Goal: Task Accomplishment & Management: Complete application form

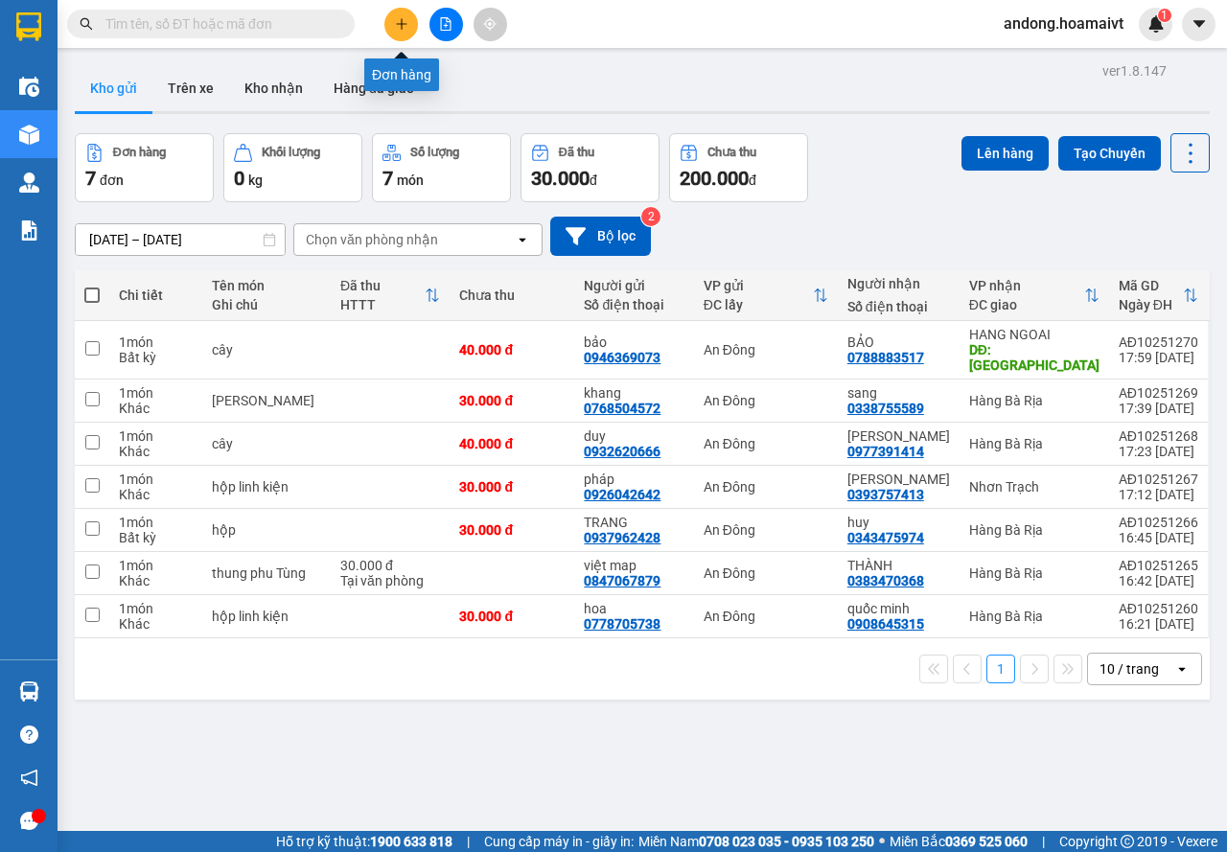
click at [399, 16] on button at bounding box center [401, 25] width 34 height 34
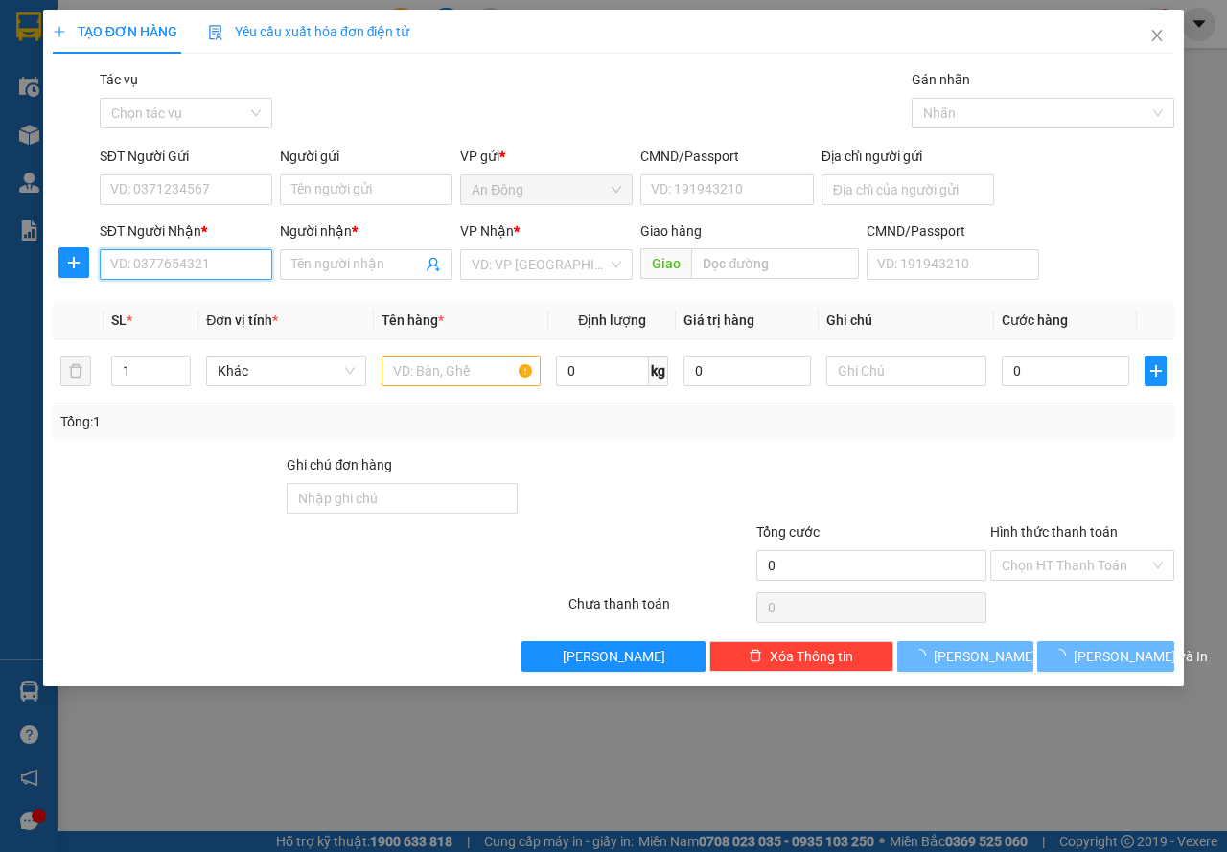
click at [176, 270] on input "SĐT Người Nhận *" at bounding box center [186, 264] width 173 height 31
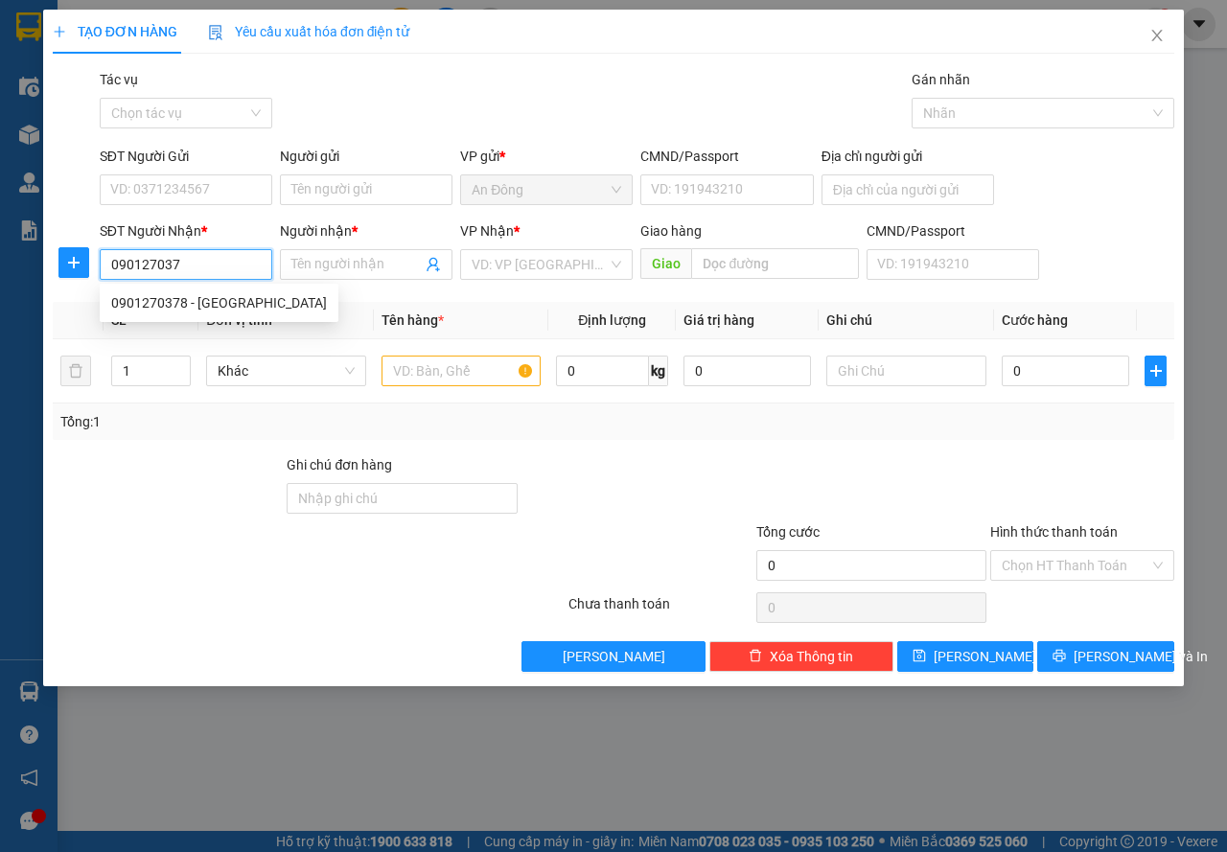
type input "0901270378"
click at [211, 310] on div "0901270378 - Ninh" at bounding box center [219, 302] width 216 height 21
type input "Ninh"
type input "0901270378"
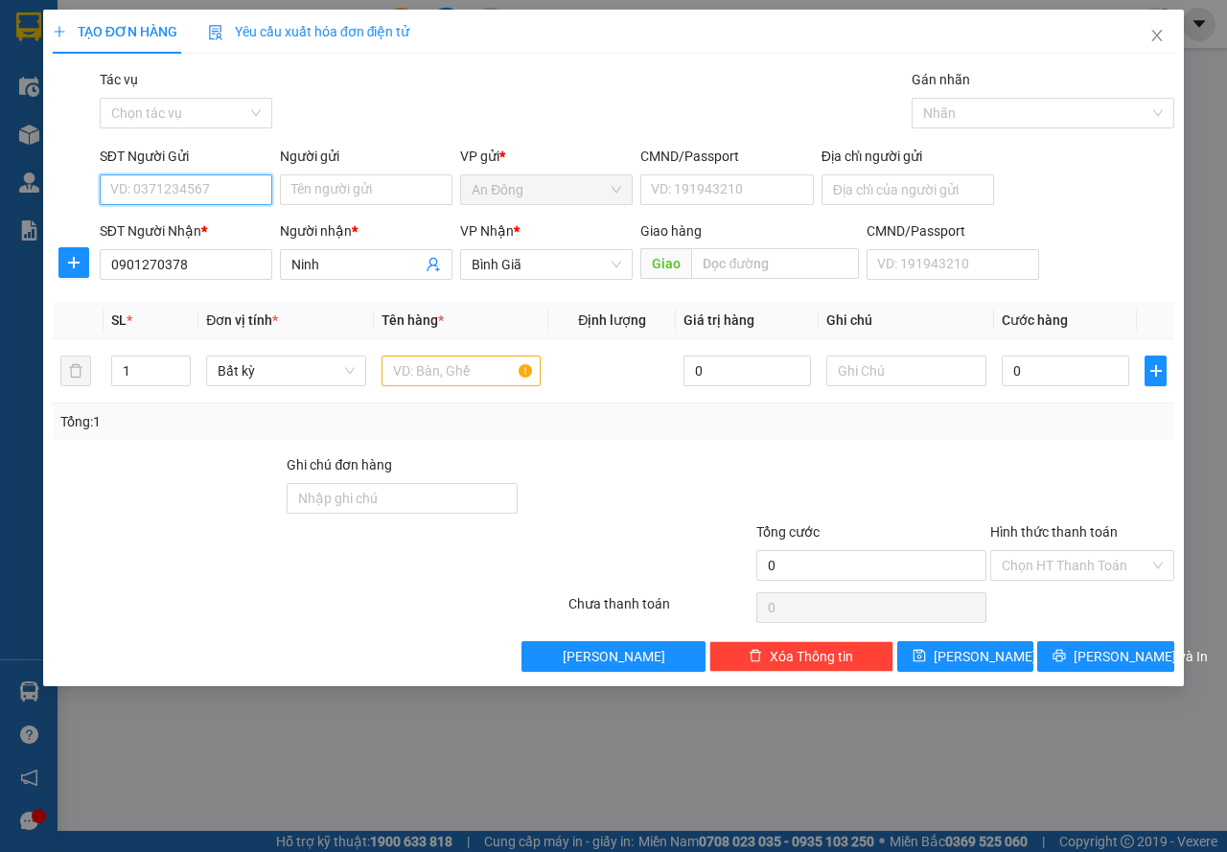
click at [212, 184] on input "SĐT Người Gửi" at bounding box center [186, 190] width 173 height 31
type input "0908007767"
click at [213, 226] on div "0908007767 - HẢI" at bounding box center [205, 228] width 189 height 21
type input "HẢI"
type input "0908007767"
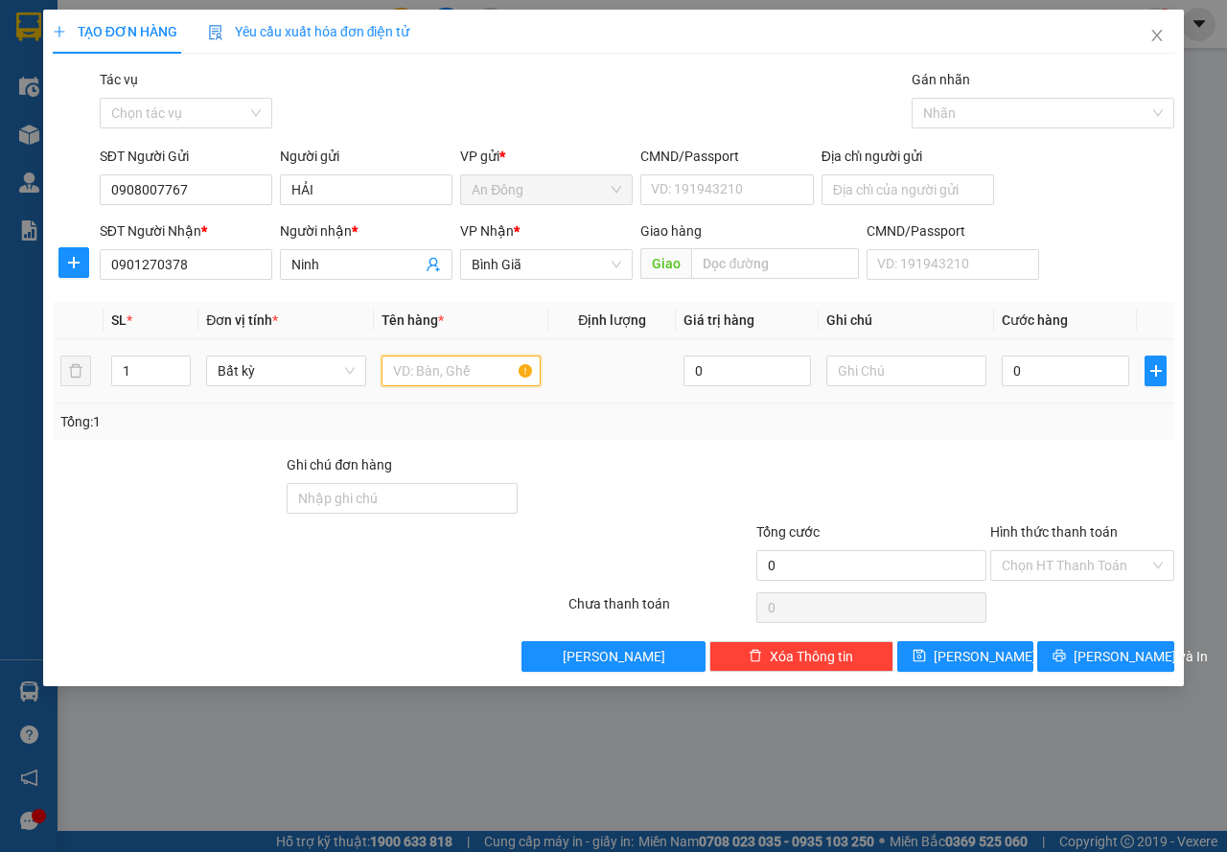
click at [445, 371] on input "text" at bounding box center [462, 371] width 160 height 31
type input "hop"
click at [1031, 373] on input "0" at bounding box center [1066, 371] width 128 height 31
type input "3"
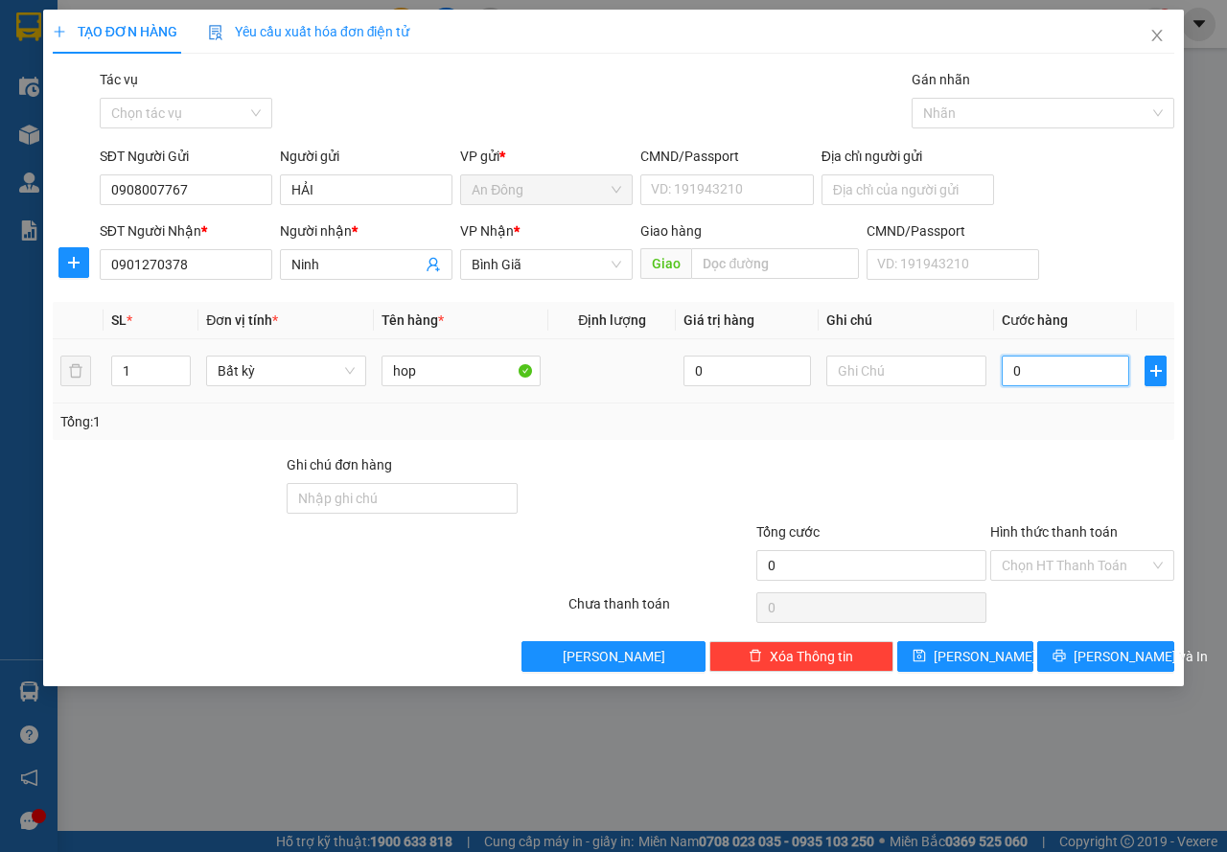
type input "3"
type input "30"
type input "30.000"
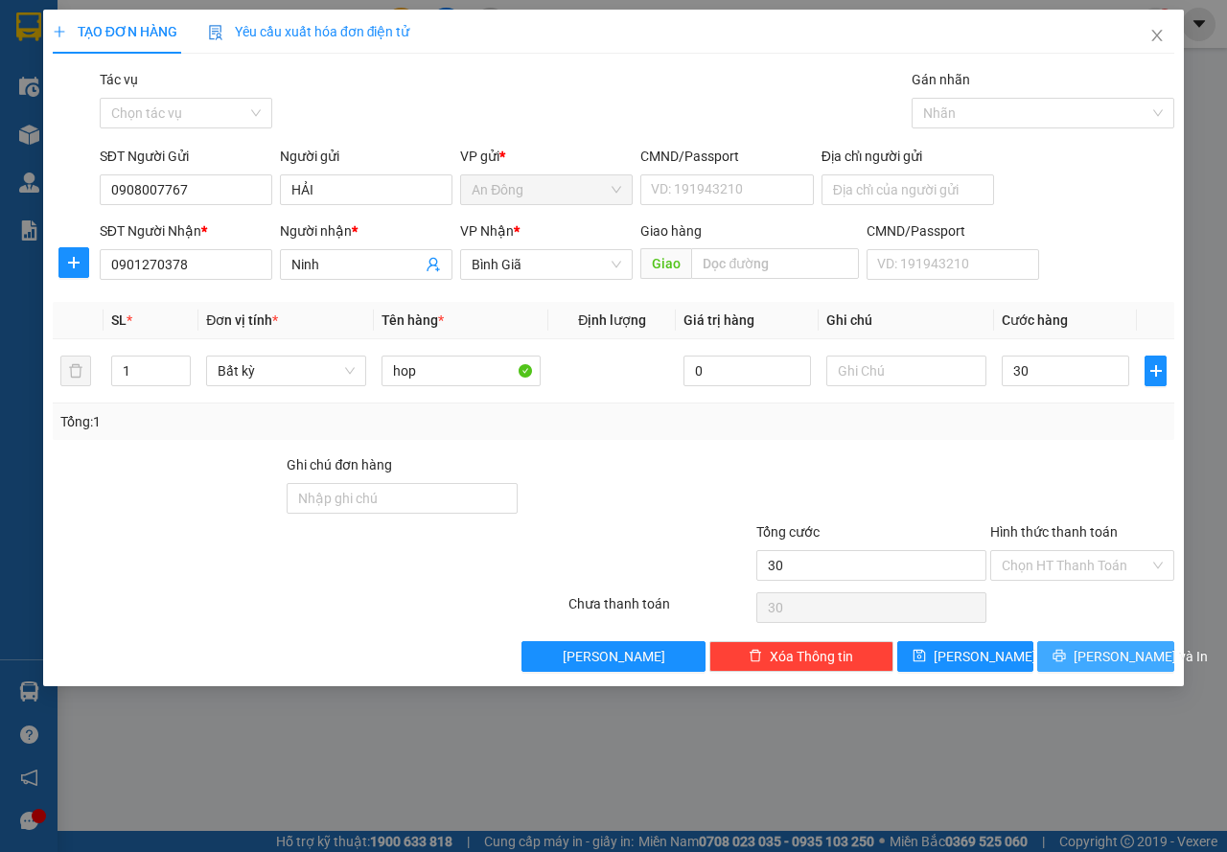
type input "30.000"
click at [1118, 662] on span "Lưu và In" at bounding box center [1141, 656] width 134 height 21
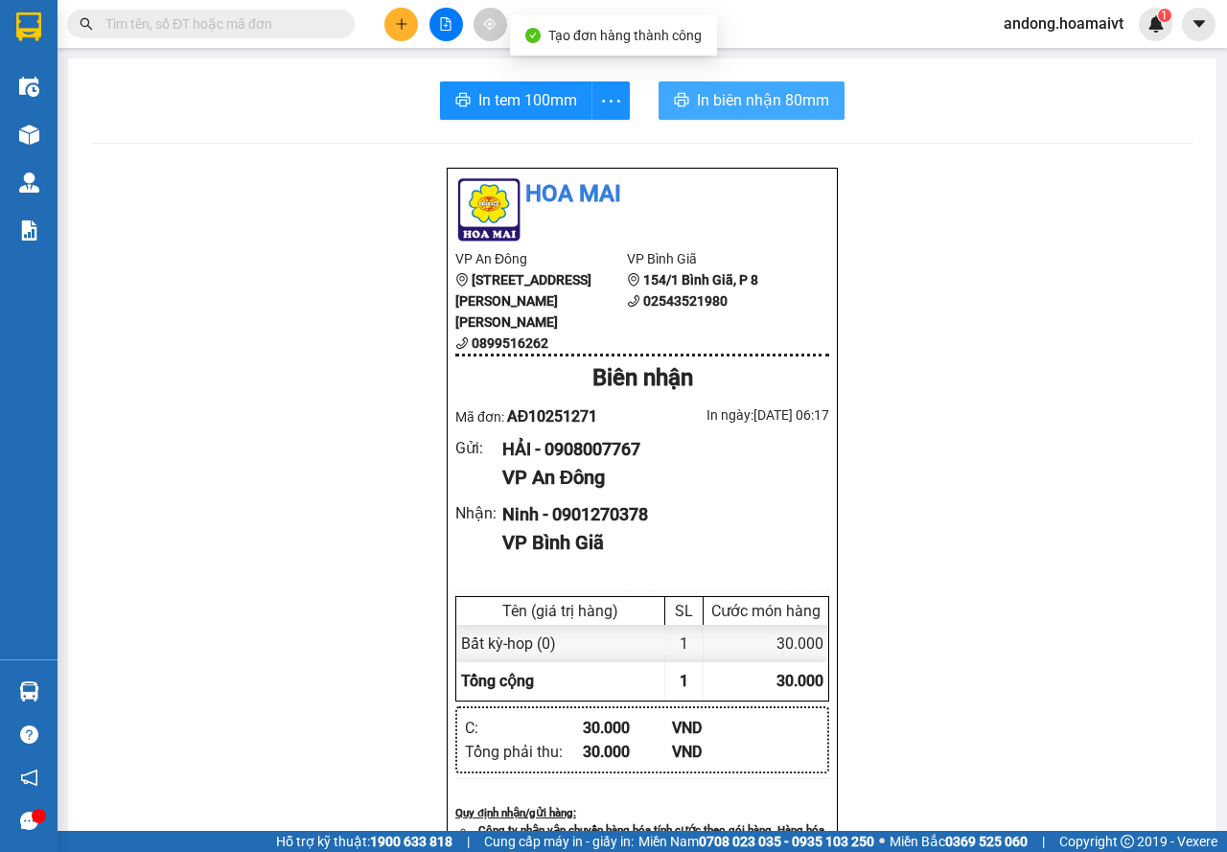
click at [730, 92] on span "In biên nhận 80mm" at bounding box center [763, 100] width 132 height 24
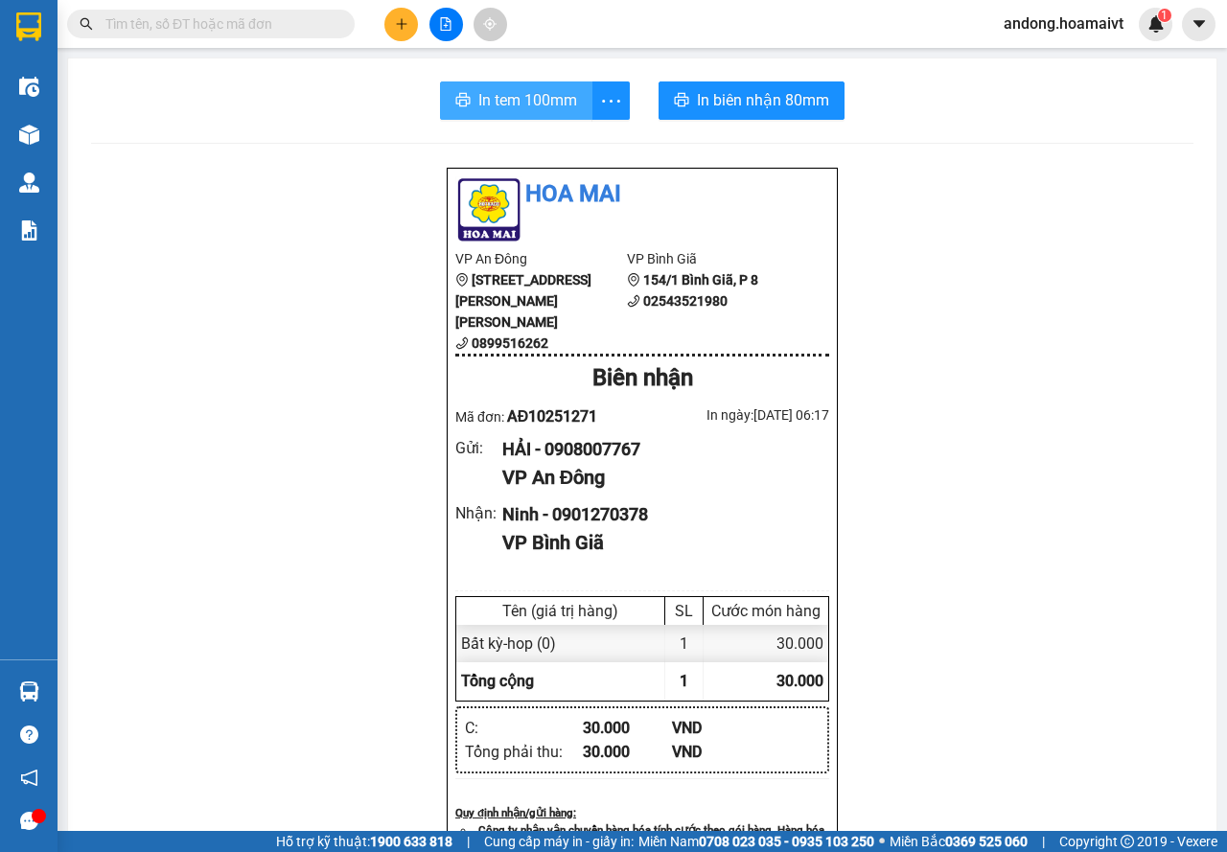
click at [528, 100] on span "In tem 100mm" at bounding box center [527, 100] width 99 height 24
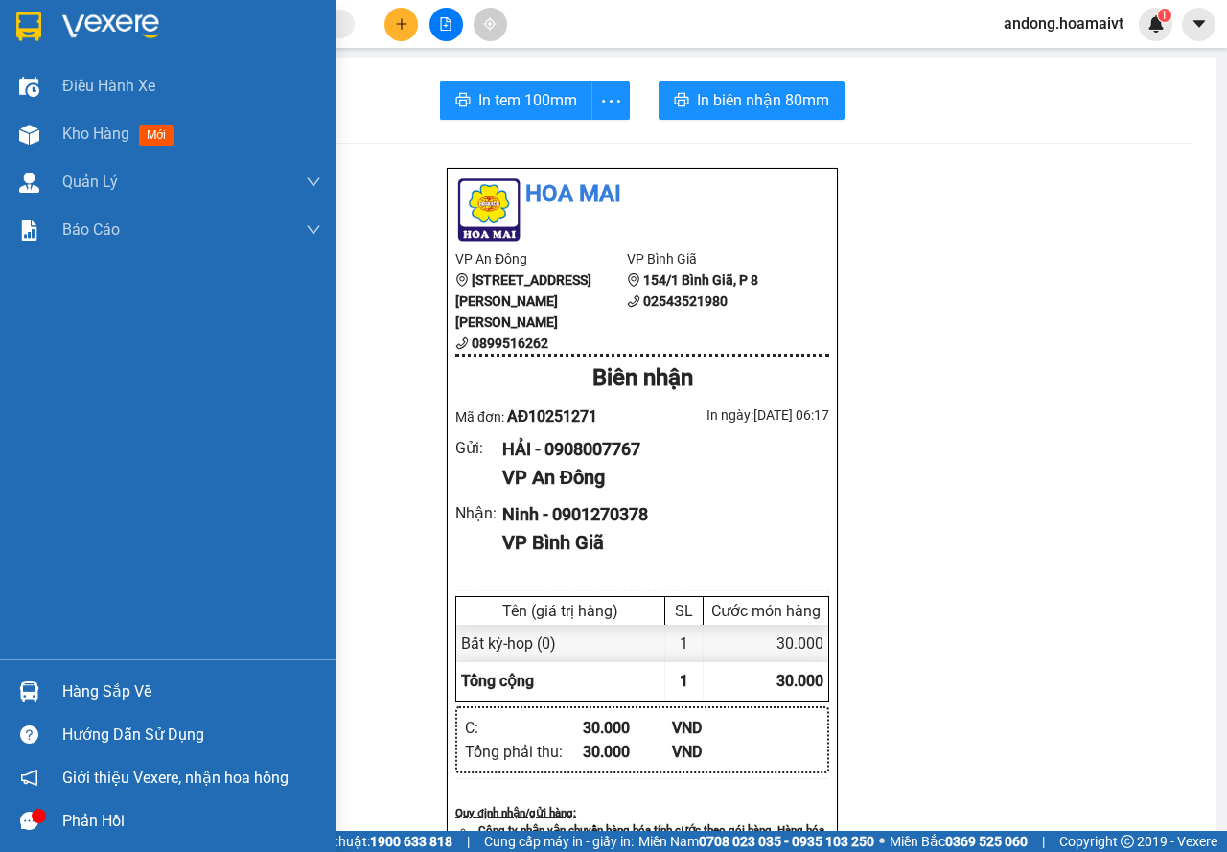
click at [44, 6] on div at bounding box center [168, 31] width 336 height 62
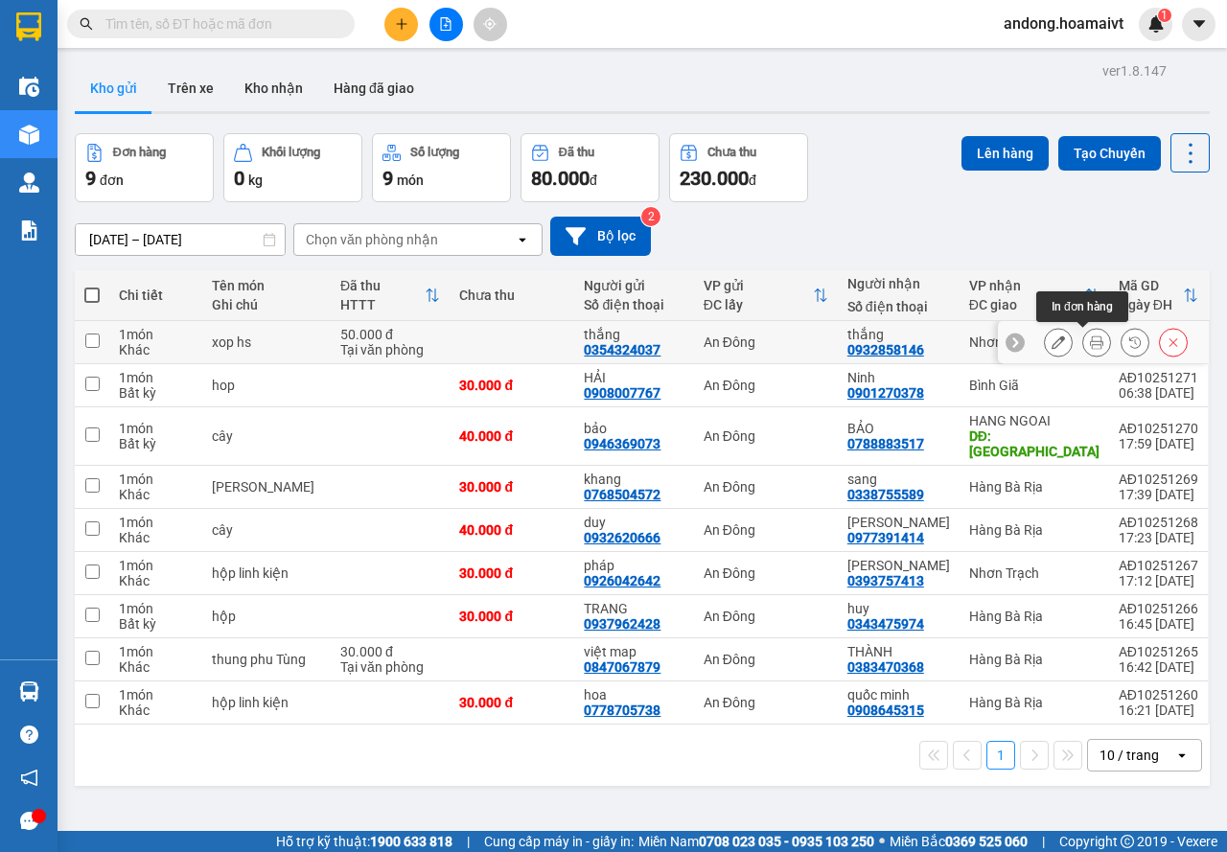
click at [1083, 342] on button at bounding box center [1096, 343] width 27 height 34
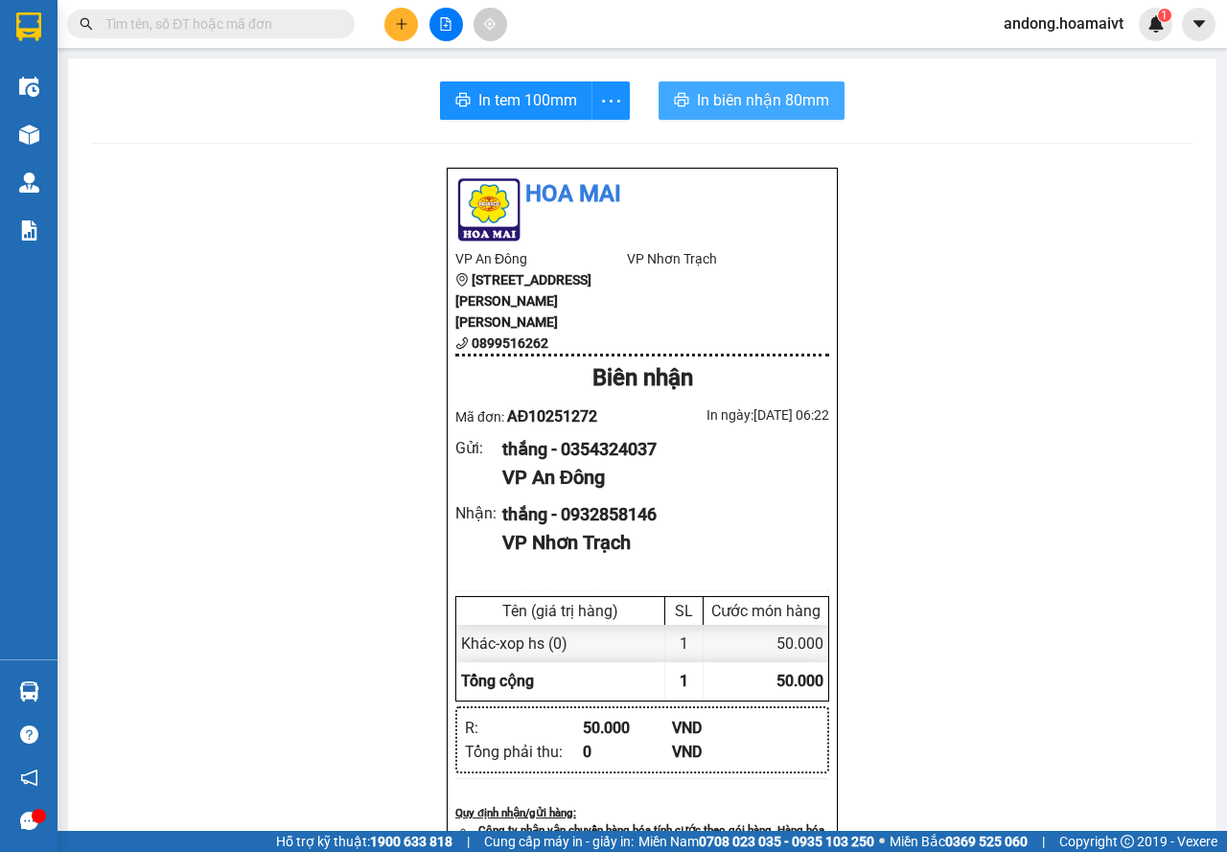
click at [697, 104] on span "In biên nhận 80mm" at bounding box center [763, 100] width 132 height 24
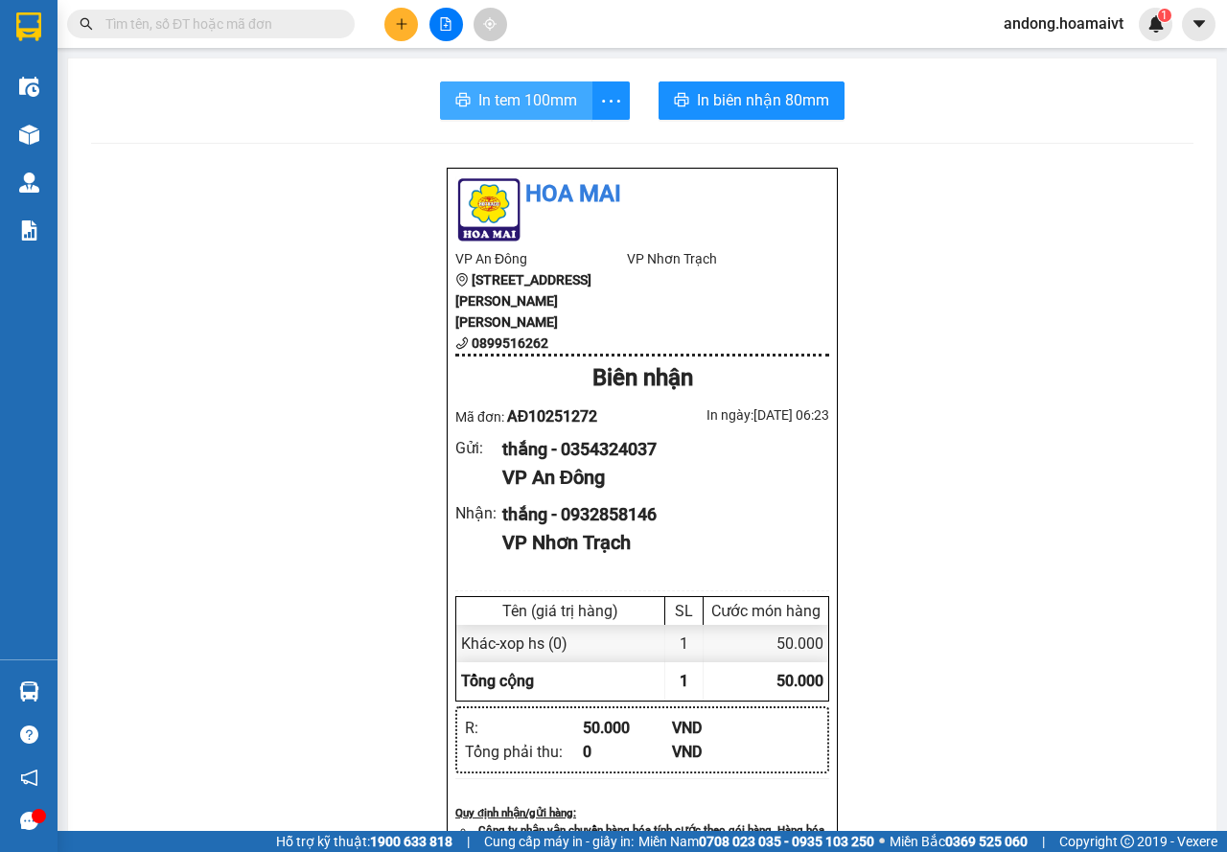
click at [535, 96] on span "In tem 100mm" at bounding box center [527, 100] width 99 height 24
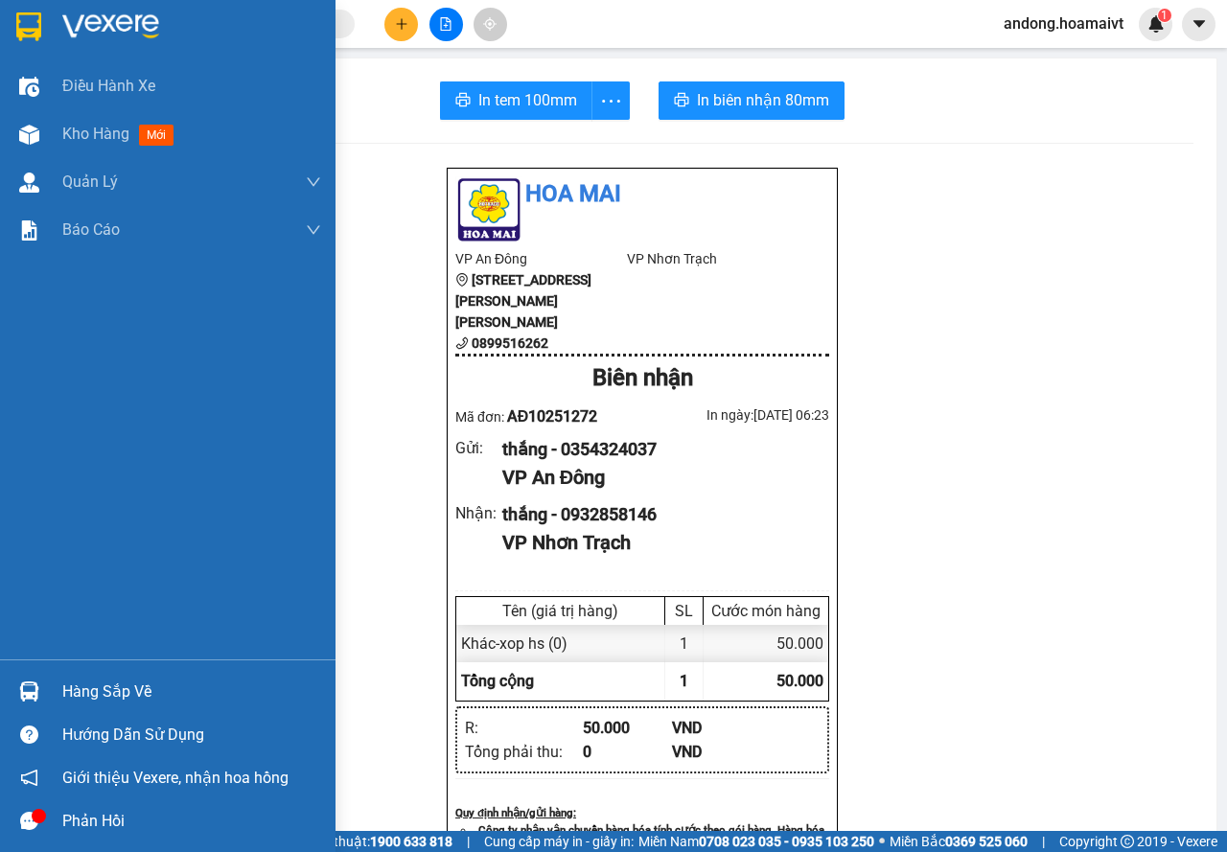
click at [23, 12] on img at bounding box center [28, 26] width 25 height 29
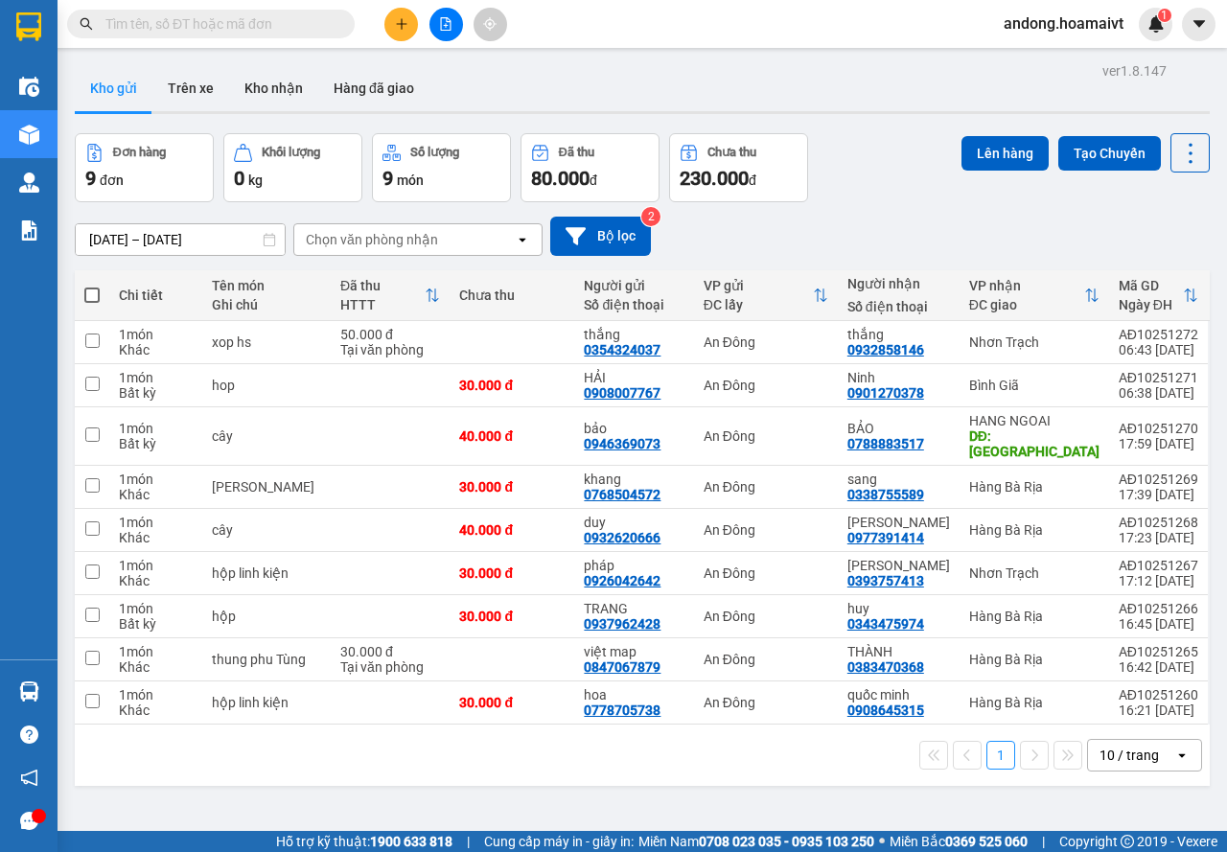
click at [384, 234] on div "Chọn văn phòng nhận" at bounding box center [372, 239] width 132 height 19
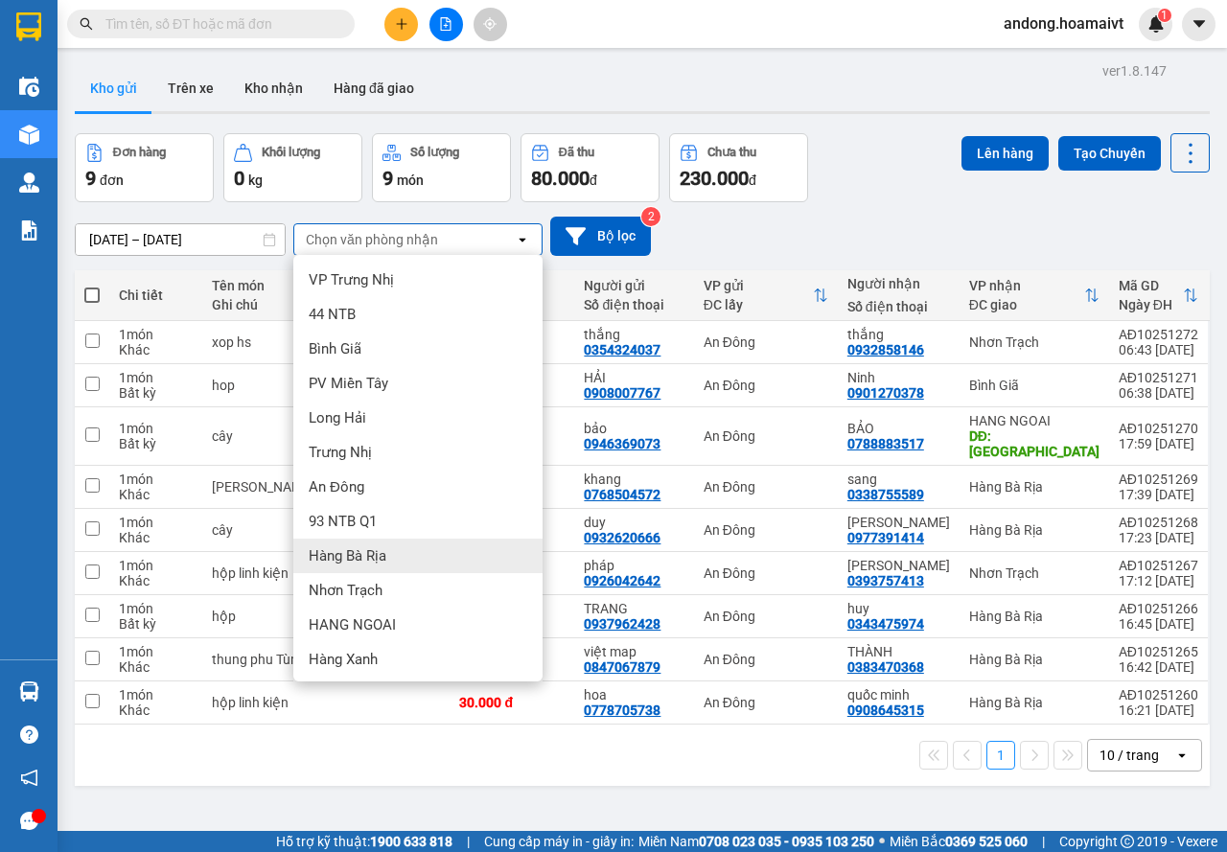
click at [415, 563] on div "Hàng Bà Rịa" at bounding box center [417, 556] width 249 height 35
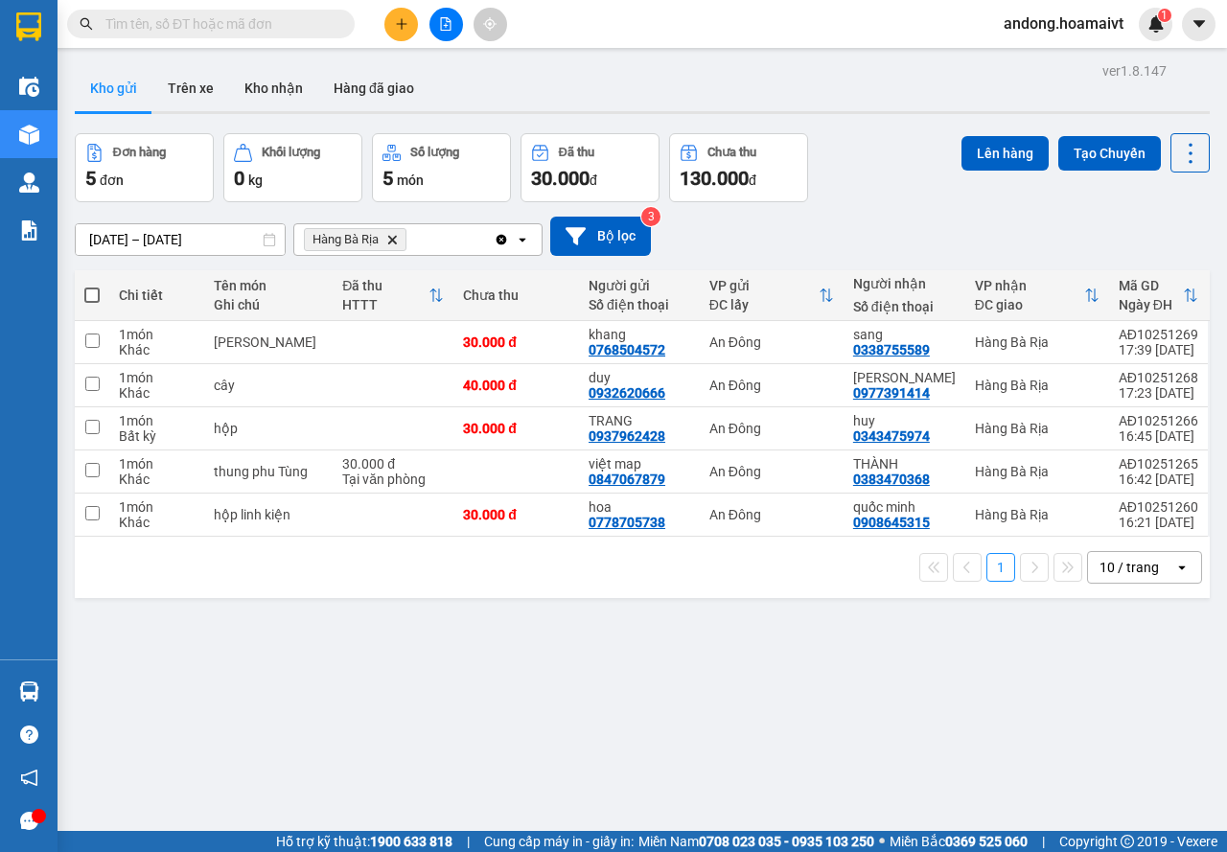
click at [394, 241] on icon "Hàng Bà Rịa, close by backspace" at bounding box center [392, 239] width 9 height 9
